Goal: Information Seeking & Learning: Learn about a topic

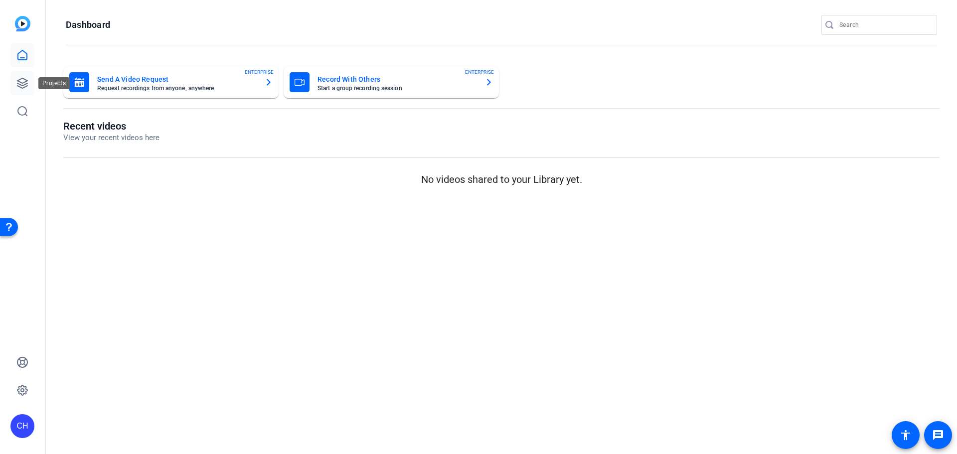
click at [17, 86] on icon at bounding box center [22, 83] width 12 height 12
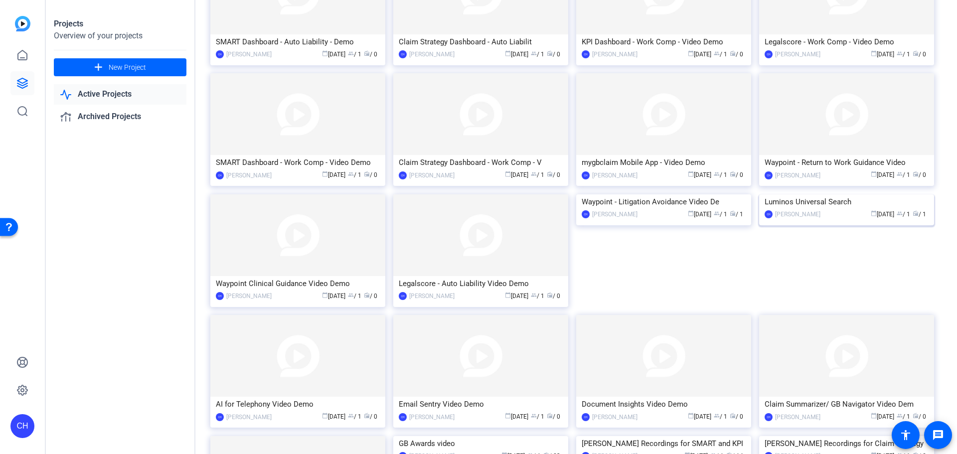
scroll to position [544, 0]
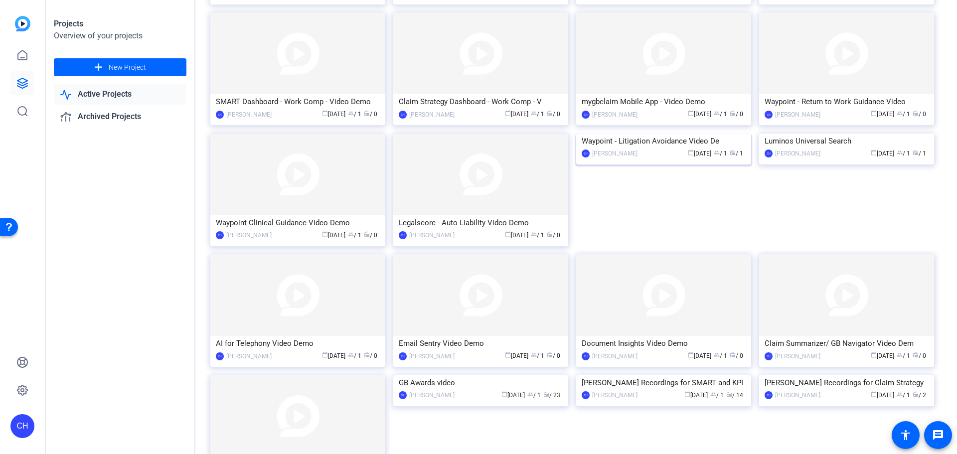
click at [673, 134] on img at bounding box center [663, 134] width 175 height 0
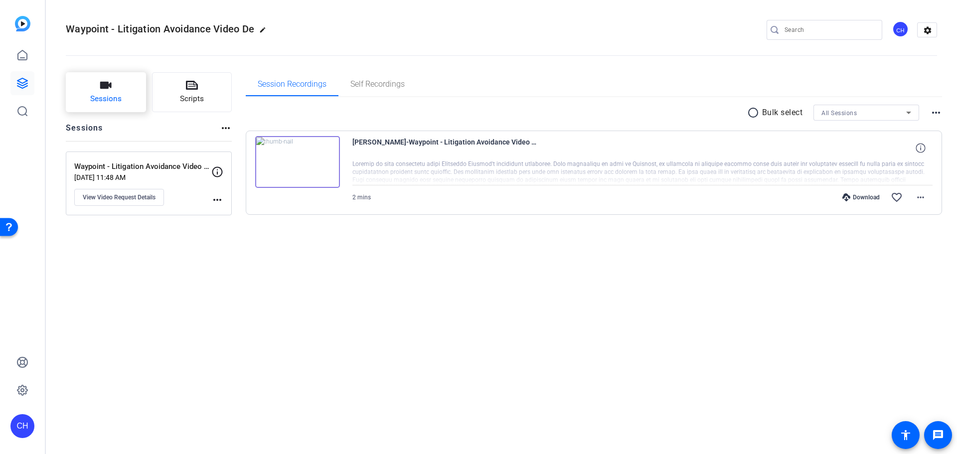
click at [101, 105] on span "Sessions" at bounding box center [105, 98] width 31 height 11
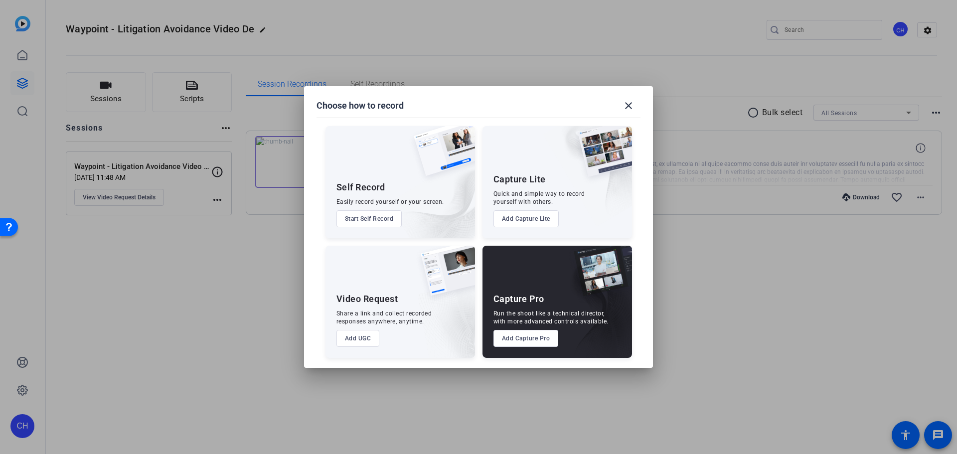
click at [229, 329] on div at bounding box center [478, 227] width 957 height 454
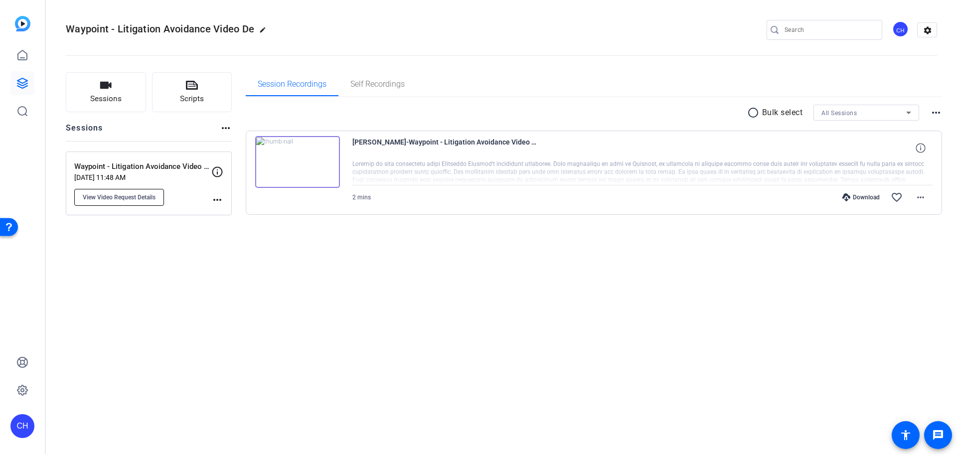
click at [101, 198] on span "View Video Request Details" at bounding box center [119, 197] width 73 height 8
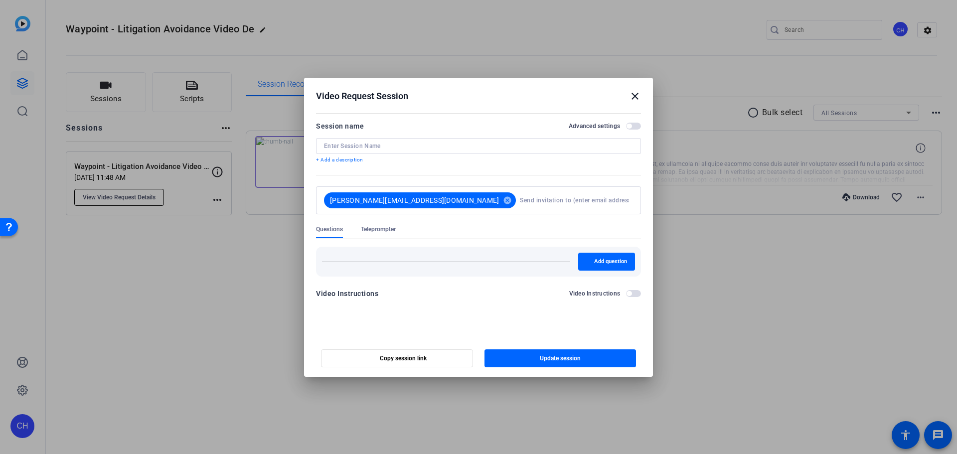
type input "Waypoint - Litigation Avoidance Video Demo"
click at [407, 361] on span "Copy session link" at bounding box center [403, 358] width 47 height 8
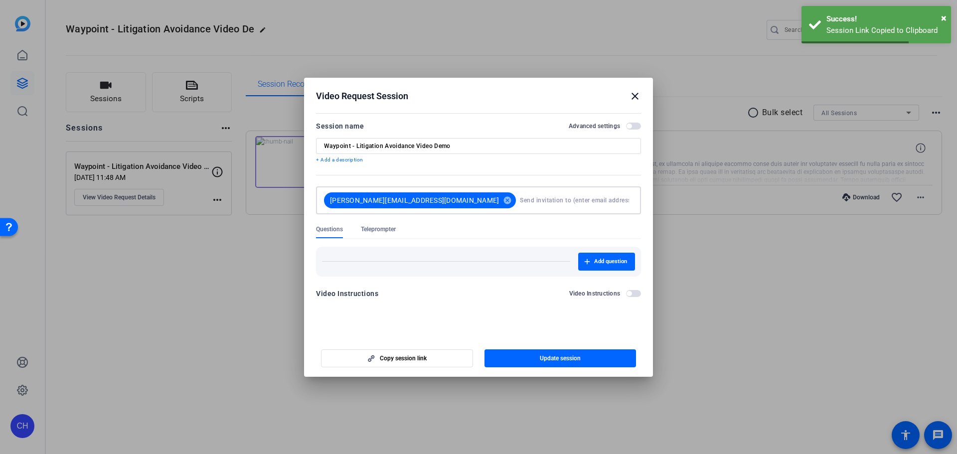
click at [520, 206] on input at bounding box center [574, 200] width 109 height 20
click at [557, 199] on input at bounding box center [574, 200] width 109 height 20
type input "e"
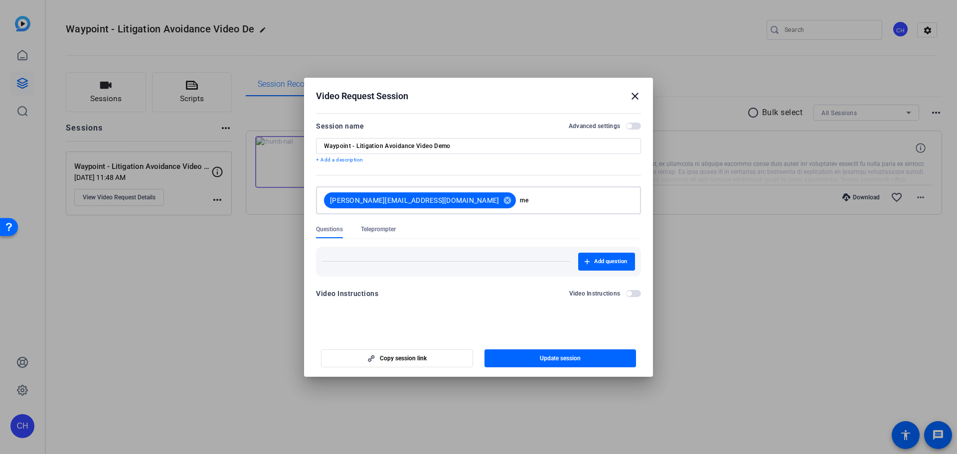
type input "m"
click at [782, 297] on div at bounding box center [478, 227] width 957 height 454
click at [633, 97] on mat-icon "close" at bounding box center [635, 96] width 12 height 12
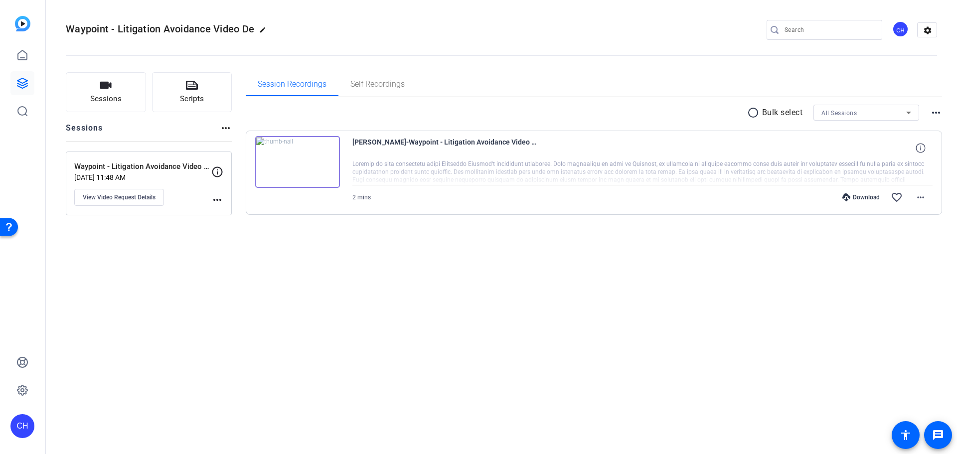
click at [291, 158] on img at bounding box center [297, 162] width 85 height 52
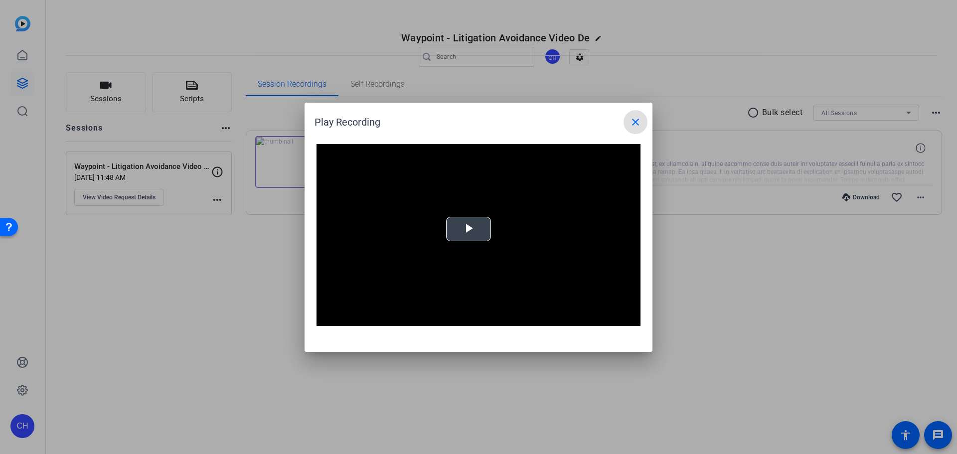
click at [468, 229] on span "Video Player" at bounding box center [468, 229] width 0 height 0
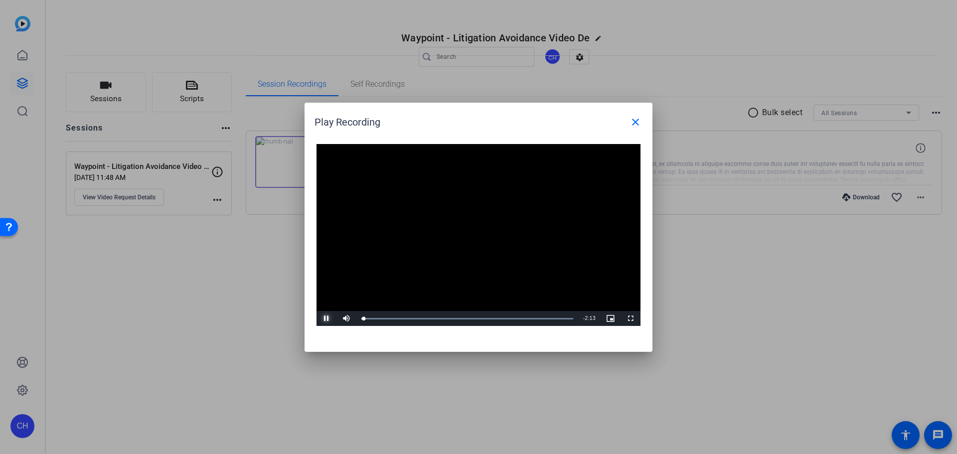
click at [328, 318] on span "Video Player" at bounding box center [326, 318] width 20 height 0
click at [628, 318] on span "Video Player" at bounding box center [630, 318] width 20 height 0
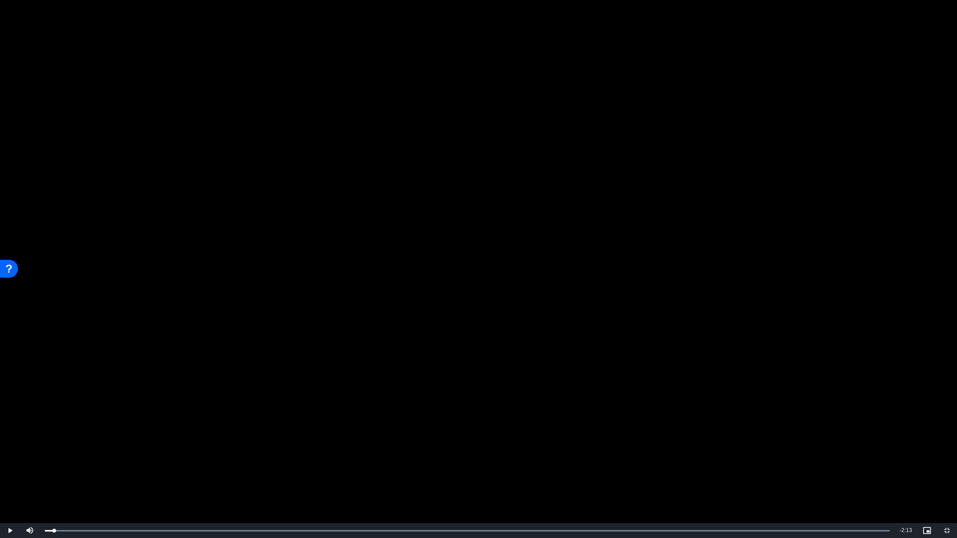
click at [470, 257] on video "Video Player" at bounding box center [478, 269] width 957 height 538
click at [7, 453] on span "Video Player" at bounding box center [10, 531] width 20 height 0
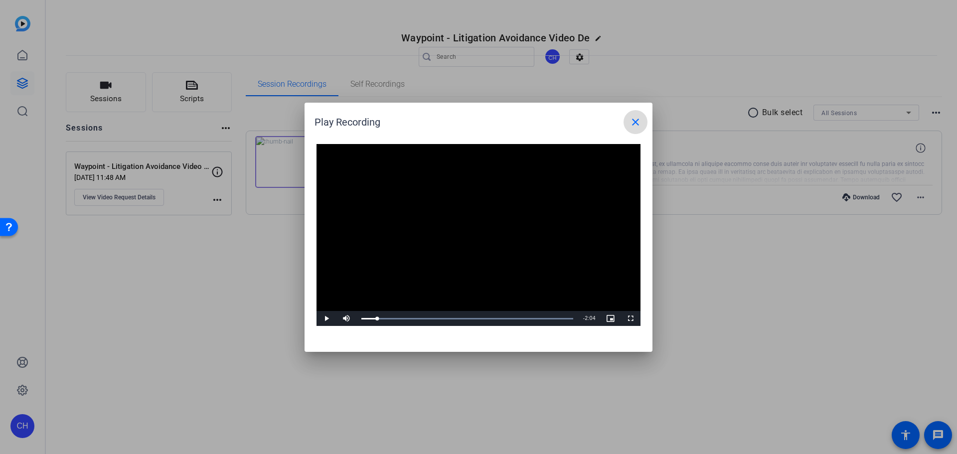
click at [636, 122] on mat-icon "close" at bounding box center [635, 122] width 12 height 12
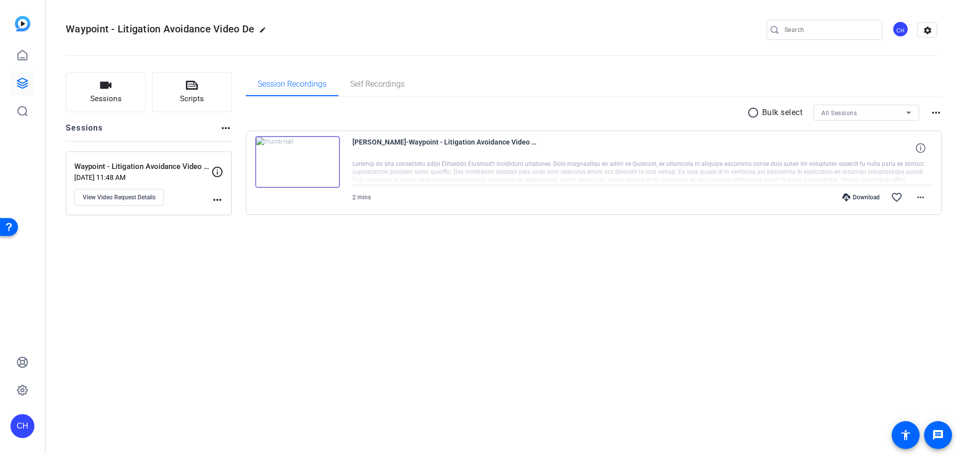
click at [755, 235] on div "radio_button_unchecked Bulk select All Sessions more_horiz Russ Lindberg-Waypoi…" at bounding box center [594, 171] width 697 height 149
click at [277, 305] on div "Waypoint - Litigation Avoidance Video De edit CH settings Sessions Scripts Sess…" at bounding box center [501, 227] width 911 height 454
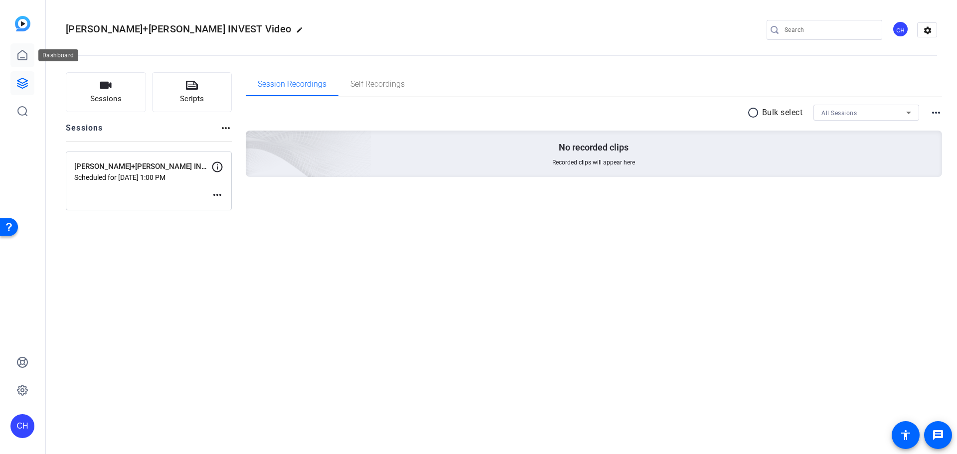
click at [21, 60] on icon at bounding box center [22, 55] width 12 height 12
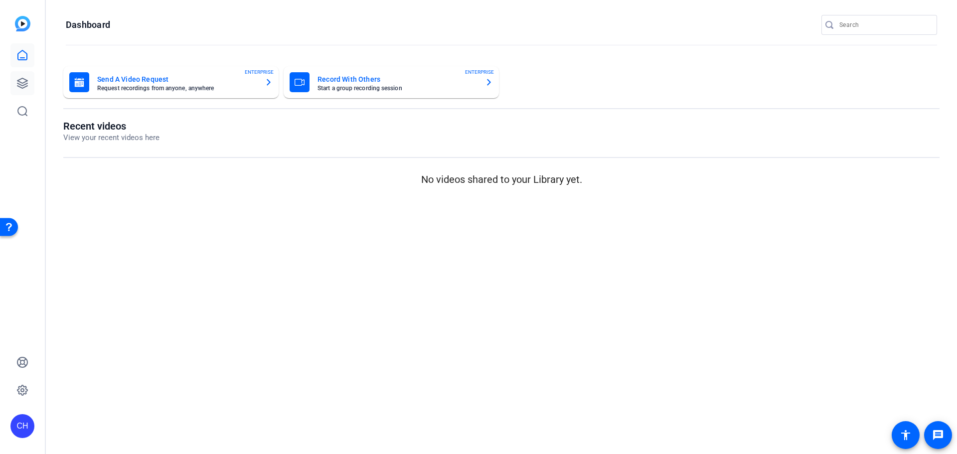
click at [21, 86] on icon at bounding box center [22, 83] width 12 height 12
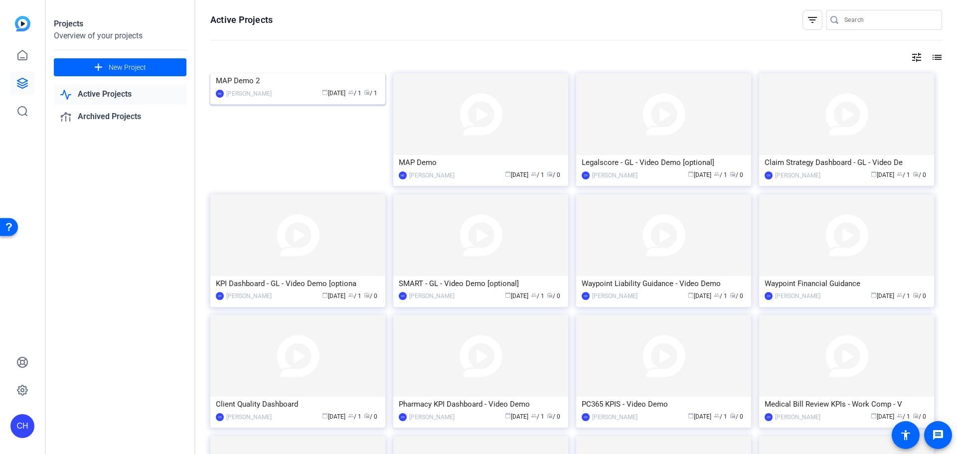
click at [293, 73] on img at bounding box center [297, 73] width 175 height 0
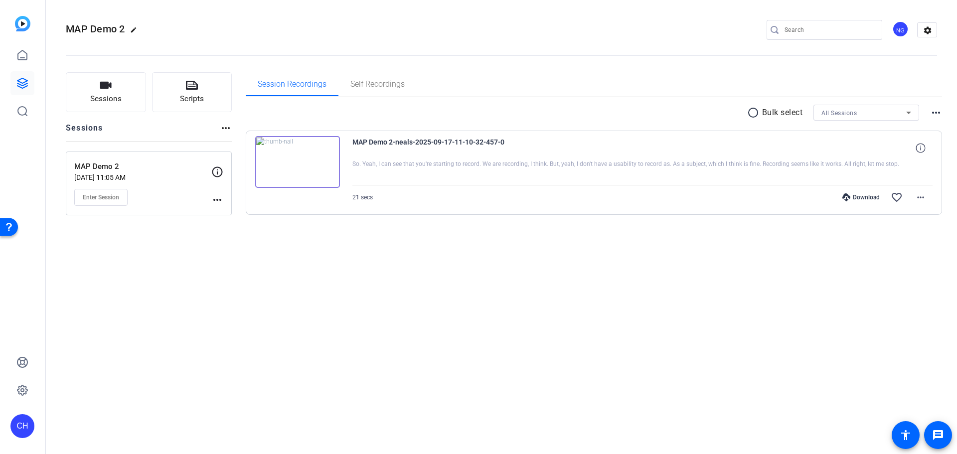
click at [318, 155] on img at bounding box center [297, 162] width 85 height 52
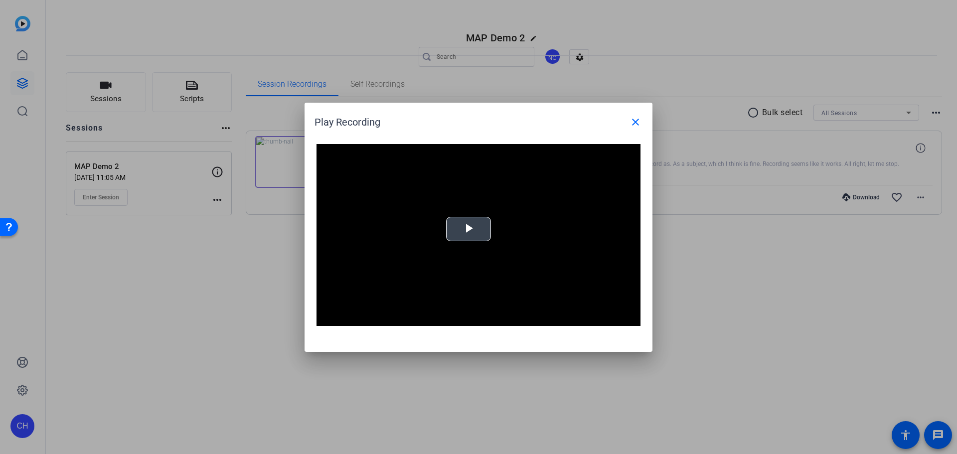
click at [475, 228] on div "Video Player is loading. Play Video Play Mute Current Time 0:00 / Duration 0:20…" at bounding box center [478, 235] width 324 height 182
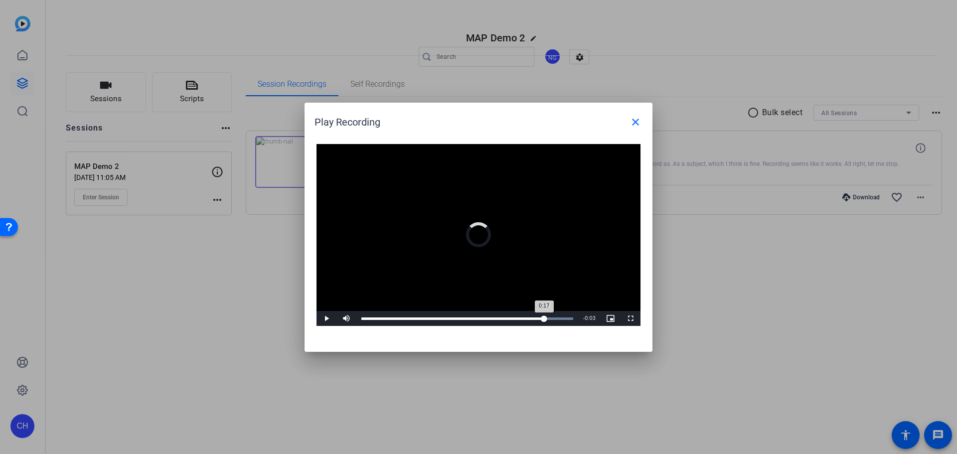
click at [544, 318] on div "Loaded : 100.00% 0:17 0:17" at bounding box center [467, 318] width 212 height 2
click at [633, 125] on mat-icon "close" at bounding box center [635, 122] width 12 height 12
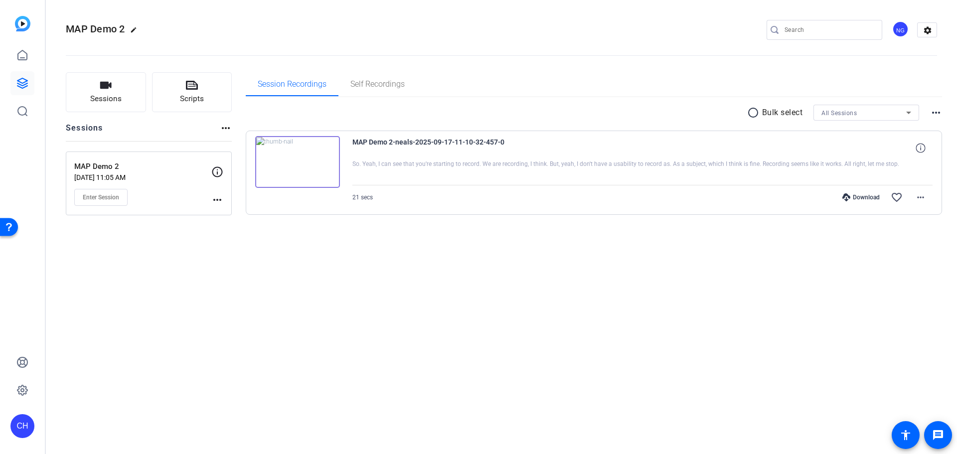
click at [493, 230] on div "radio_button_unchecked Bulk select All Sessions more_horiz MAP Demo 2-neals-202…" at bounding box center [594, 171] width 697 height 149
click at [10, 52] on link at bounding box center [22, 55] width 24 height 24
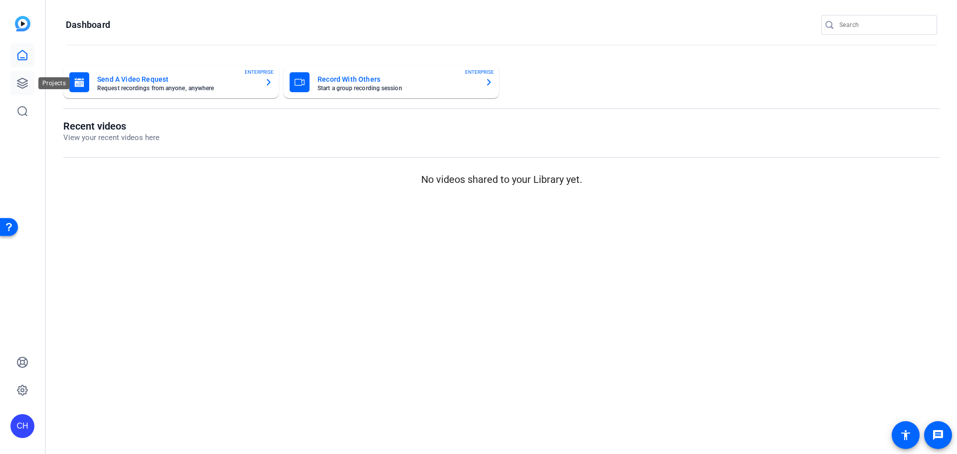
click at [24, 84] on icon at bounding box center [22, 83] width 12 height 12
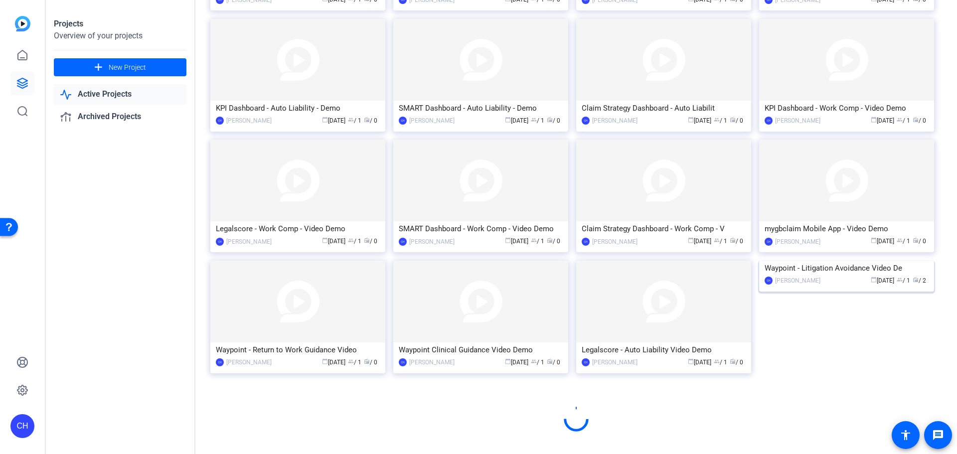
scroll to position [420, 0]
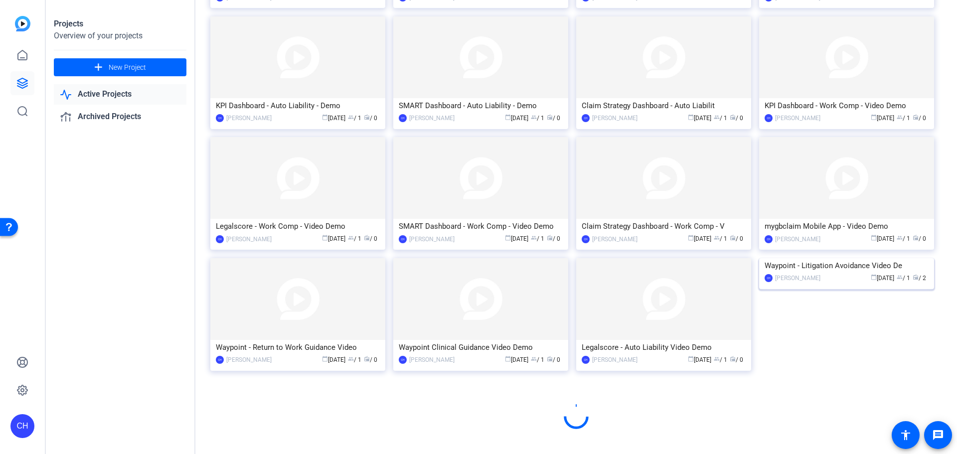
click at [810, 258] on img at bounding box center [846, 258] width 175 height 0
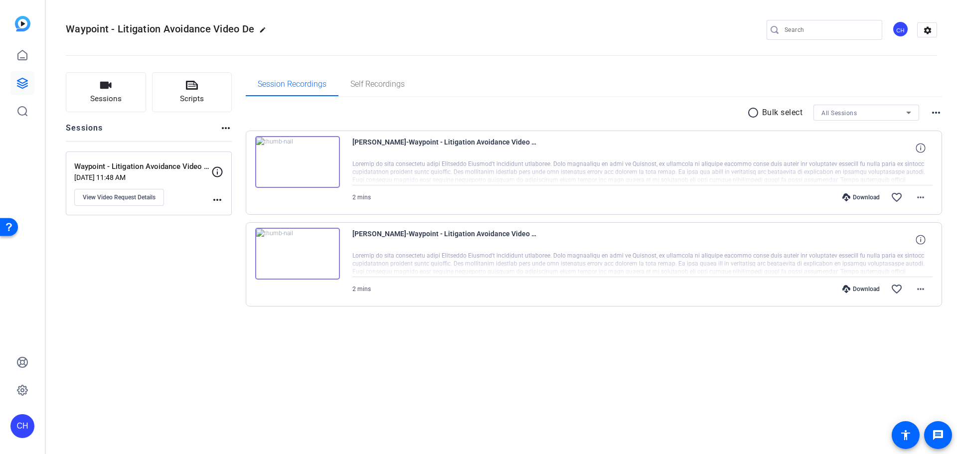
click at [287, 158] on img at bounding box center [297, 162] width 85 height 52
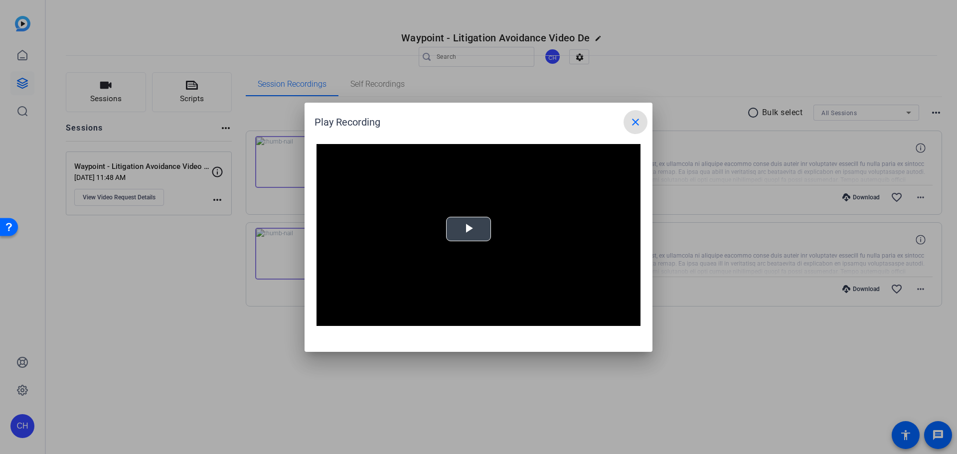
click at [468, 229] on span "Video Player" at bounding box center [468, 229] width 0 height 0
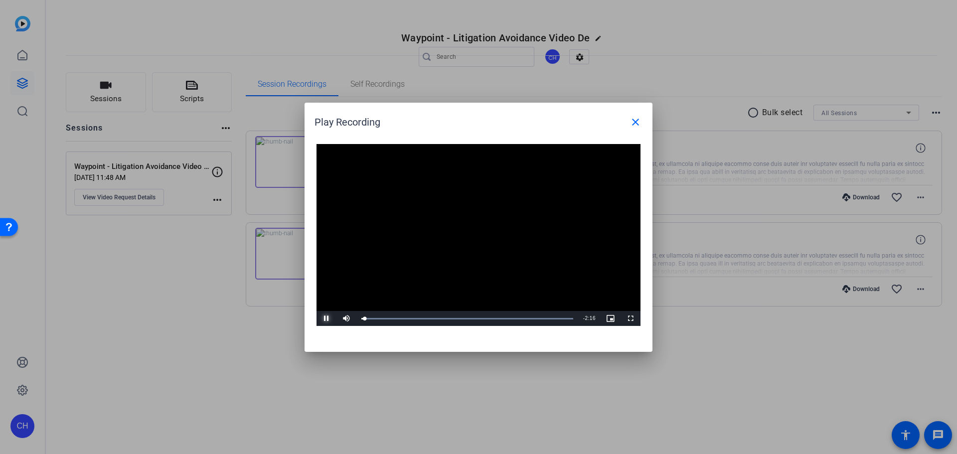
click at [328, 318] on span "Video Player" at bounding box center [326, 318] width 20 height 0
click at [325, 318] on span "Video Player" at bounding box center [326, 318] width 20 height 0
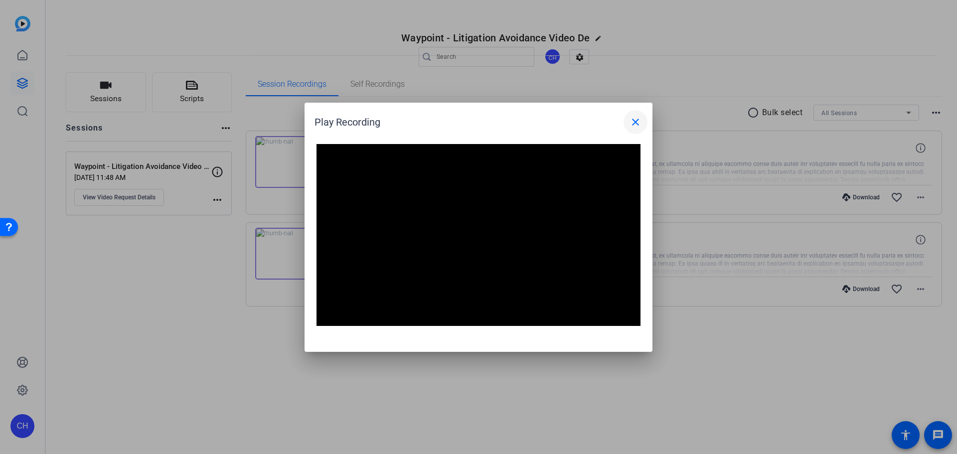
click at [632, 125] on mat-icon "close" at bounding box center [635, 122] width 12 height 12
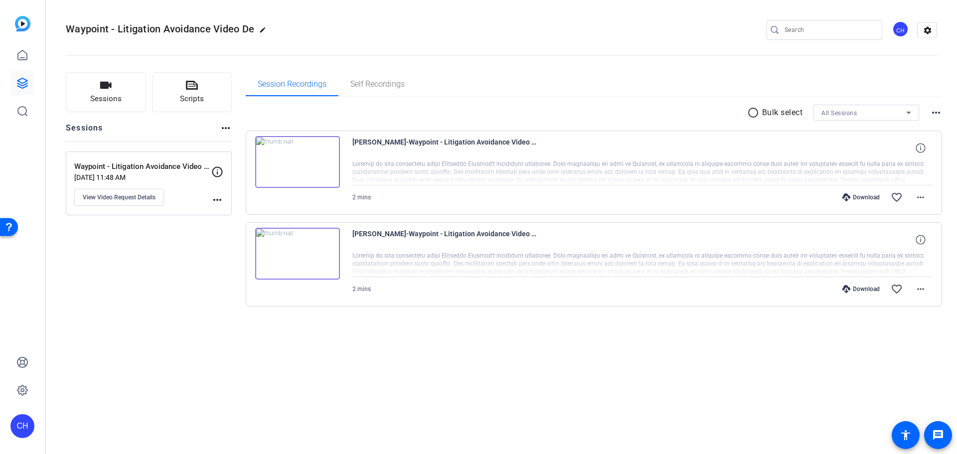
click at [859, 200] on div "Download" at bounding box center [860, 197] width 47 height 8
click at [369, 196] on span "2 mins" at bounding box center [361, 197] width 18 height 7
click at [913, 196] on span at bounding box center [920, 197] width 24 height 24
click at [912, 146] on div at bounding box center [478, 227] width 957 height 454
click at [921, 150] on icon at bounding box center [919, 147] width 9 height 9
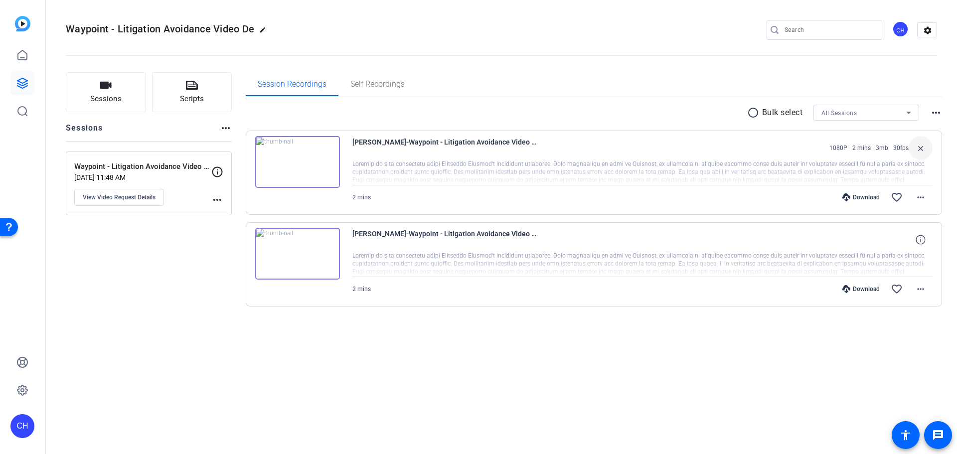
click at [921, 150] on mat-icon "close" at bounding box center [920, 148] width 12 height 12
click at [473, 240] on span "[PERSON_NAME]-Waypoint - Litigation Avoidance Video De-Waypoint - Litigation Av…" at bounding box center [444, 240] width 184 height 24
click at [390, 274] on div at bounding box center [642, 264] width 581 height 25
click at [921, 239] on icon at bounding box center [919, 239] width 9 height 9
drag, startPoint x: 921, startPoint y: 239, endPoint x: 920, endPoint y: 246, distance: 7.0
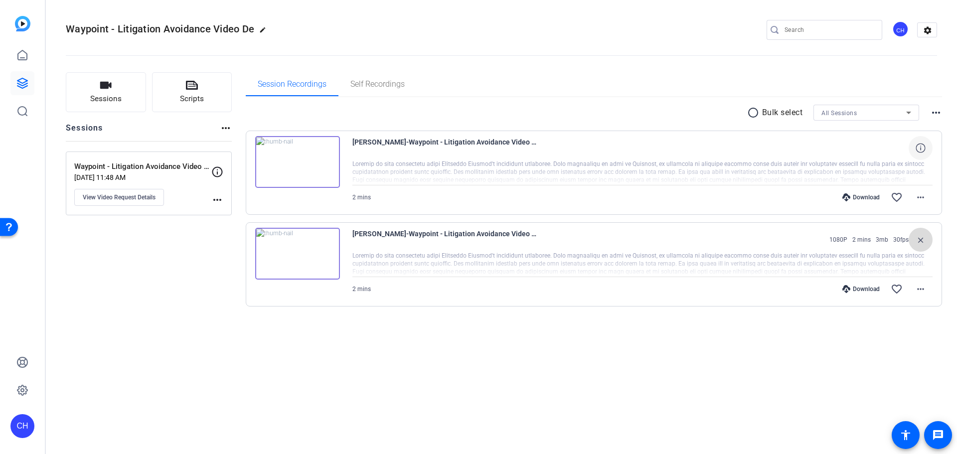
click at [920, 239] on mat-icon "close" at bounding box center [920, 240] width 12 height 12
click at [918, 284] on mat-icon "more_horiz" at bounding box center [920, 289] width 12 height 12
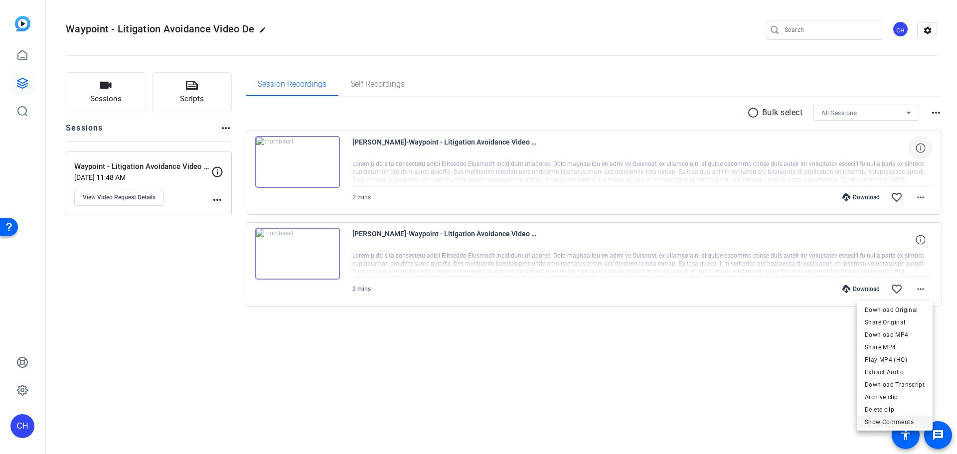
click at [893, 427] on span "Show Comments" at bounding box center [895, 422] width 60 height 12
